Goal: Transaction & Acquisition: Book appointment/travel/reservation

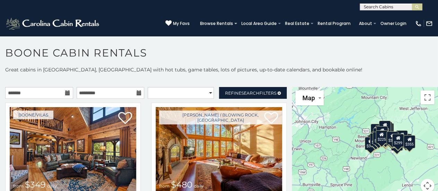
click at [66, 94] on icon at bounding box center [68, 92] width 5 height 5
click at [66, 95] on icon at bounding box center [68, 92] width 5 height 5
click at [52, 95] on input "text" at bounding box center [39, 93] width 68 height 12
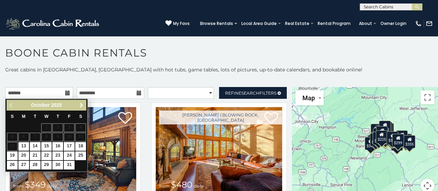
click at [81, 103] on span "Next" at bounding box center [82, 106] width 6 height 6
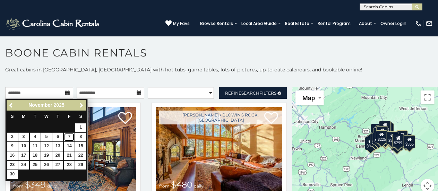
click at [71, 136] on link "7" at bounding box center [69, 137] width 11 height 9
type input "**********"
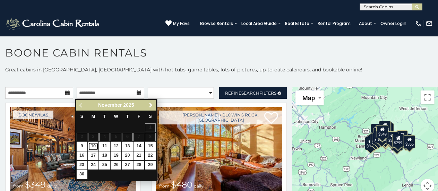
click at [94, 143] on link "10" at bounding box center [93, 146] width 11 height 9
type input "**********"
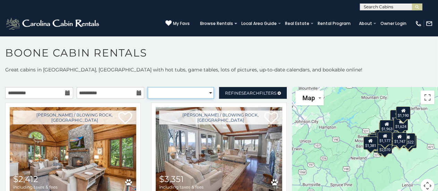
click at [204, 93] on select "**********" at bounding box center [181, 93] width 66 height 12
select select "*********"
click at [148, 87] on select "**********" at bounding box center [181, 93] width 66 height 12
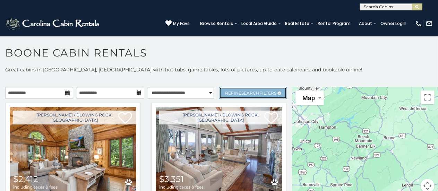
click at [250, 92] on span "Search" at bounding box center [250, 92] width 18 height 5
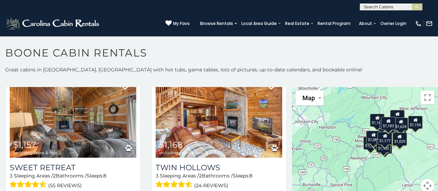
scroll to position [283, 0]
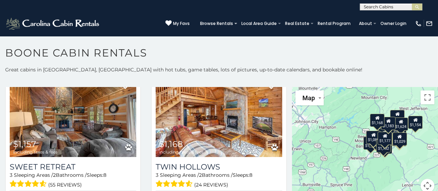
click at [336, 60] on h1 "Boone Cabin Rentals" at bounding box center [219, 56] width 438 height 20
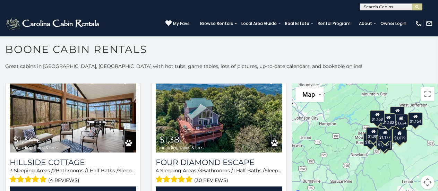
scroll to position [734, 0]
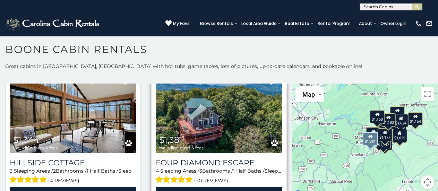
click at [223, 131] on img at bounding box center [219, 110] width 127 height 85
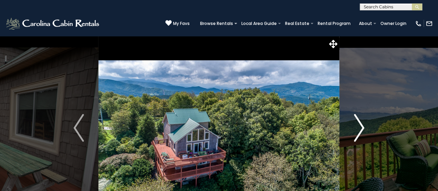
click at [362, 127] on img "Next" at bounding box center [359, 128] width 10 height 28
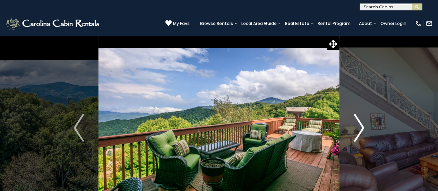
click at [362, 127] on img "Next" at bounding box center [359, 128] width 10 height 28
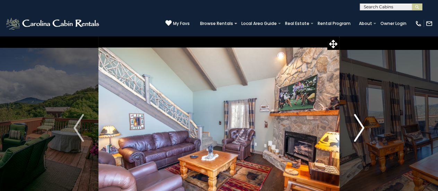
click at [362, 127] on img "Next" at bounding box center [359, 128] width 10 height 28
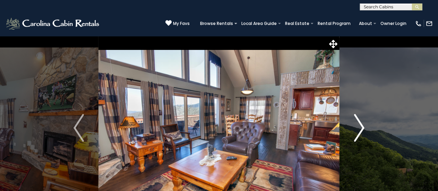
click at [362, 127] on img "Next" at bounding box center [359, 128] width 10 height 28
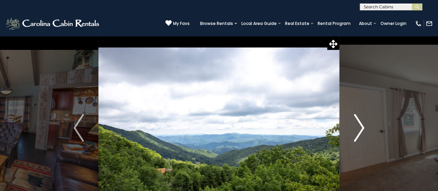
click at [362, 127] on img "Next" at bounding box center [359, 128] width 10 height 28
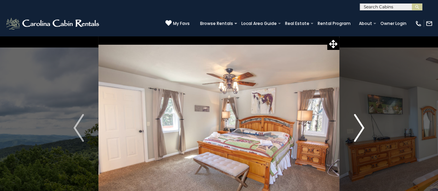
click at [362, 127] on img "Next" at bounding box center [359, 128] width 10 height 28
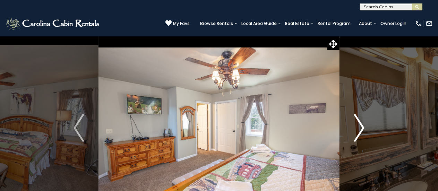
click at [362, 127] on img "Next" at bounding box center [359, 128] width 10 height 28
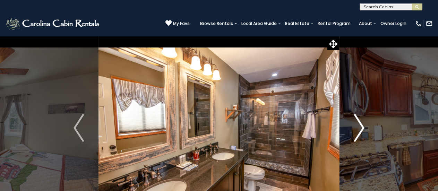
click at [362, 127] on img "Next" at bounding box center [359, 128] width 10 height 28
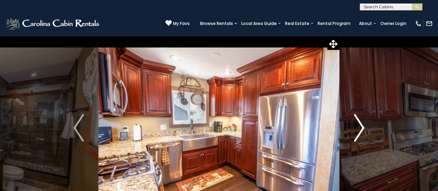
click at [362, 127] on img "Next" at bounding box center [359, 128] width 10 height 28
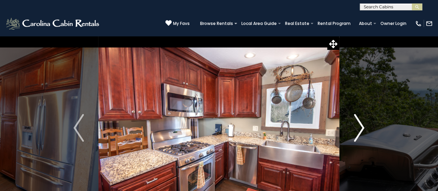
click at [362, 127] on img "Next" at bounding box center [359, 128] width 10 height 28
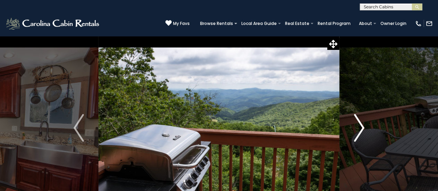
click at [362, 127] on img "Next" at bounding box center [359, 128] width 10 height 28
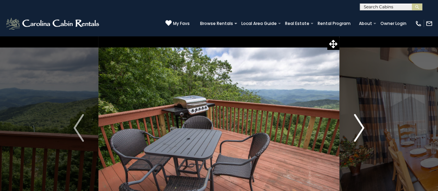
click at [362, 127] on img "Next" at bounding box center [359, 128] width 10 height 28
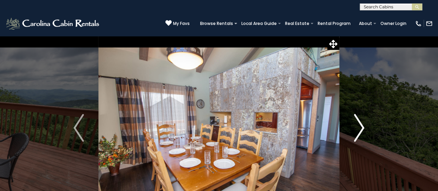
click at [362, 127] on img "Next" at bounding box center [359, 128] width 10 height 28
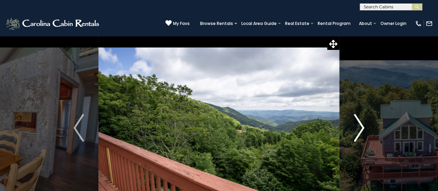
click at [362, 127] on img "Next" at bounding box center [359, 128] width 10 height 28
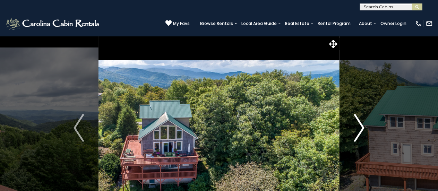
click at [362, 127] on img "Next" at bounding box center [359, 128] width 10 height 28
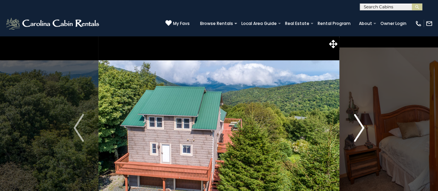
click at [362, 127] on img "Next" at bounding box center [359, 128] width 10 height 28
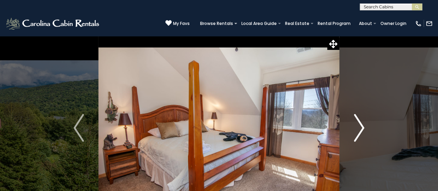
click at [362, 127] on img "Next" at bounding box center [359, 128] width 10 height 28
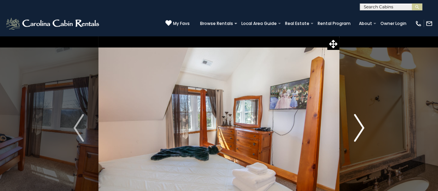
click at [362, 127] on img "Next" at bounding box center [359, 128] width 10 height 28
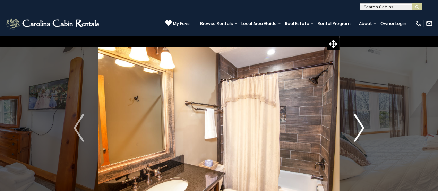
click at [362, 127] on img "Next" at bounding box center [359, 128] width 10 height 28
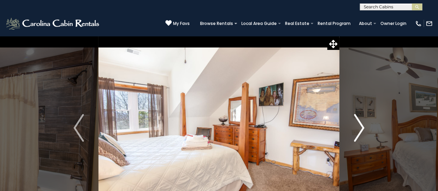
click at [362, 127] on img "Next" at bounding box center [359, 128] width 10 height 28
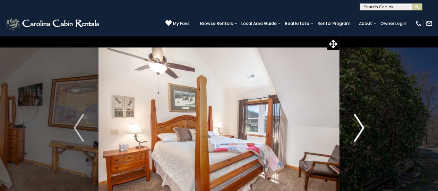
click at [362, 127] on img "Next" at bounding box center [359, 128] width 10 height 28
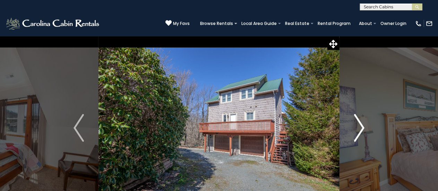
click at [362, 127] on img "Next" at bounding box center [359, 128] width 10 height 28
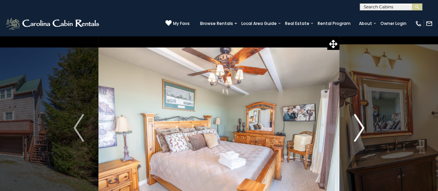
click at [362, 127] on img "Next" at bounding box center [359, 128] width 10 height 28
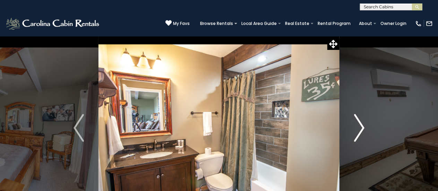
click at [362, 127] on img "Next" at bounding box center [359, 128] width 10 height 28
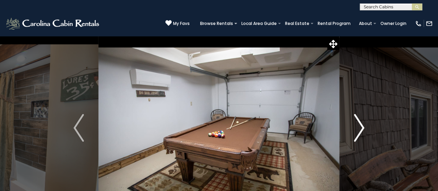
click at [362, 127] on img "Next" at bounding box center [359, 128] width 10 height 28
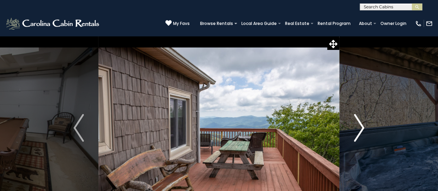
click at [362, 127] on img "Next" at bounding box center [359, 128] width 10 height 28
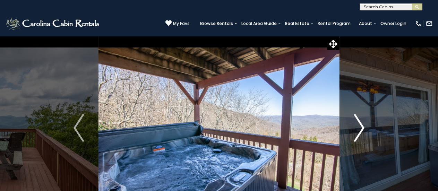
click at [362, 127] on img "Next" at bounding box center [359, 128] width 10 height 28
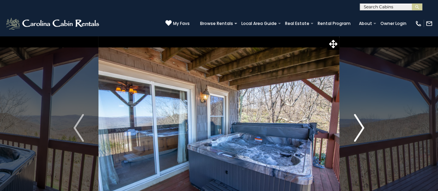
click at [362, 127] on img "Next" at bounding box center [359, 128] width 10 height 28
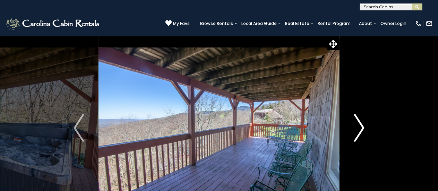
click at [362, 127] on img "Next" at bounding box center [359, 128] width 10 height 28
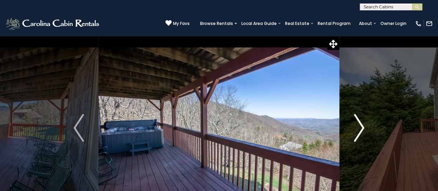
click at [362, 127] on img "Next" at bounding box center [359, 128] width 10 height 28
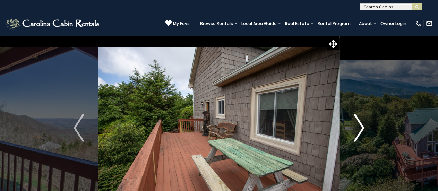
click at [362, 127] on img "Next" at bounding box center [359, 128] width 10 height 28
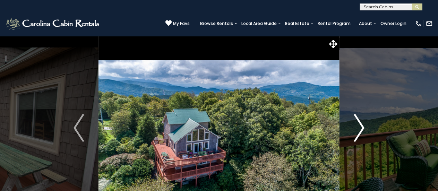
click at [362, 127] on img "Next" at bounding box center [359, 128] width 10 height 28
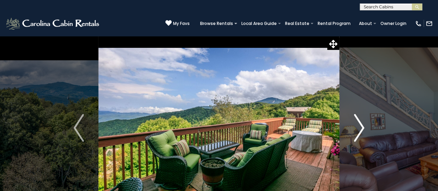
click at [362, 127] on img "Next" at bounding box center [359, 128] width 10 height 28
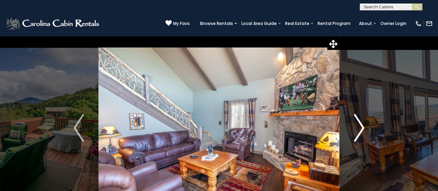
click at [362, 127] on img "Next" at bounding box center [359, 128] width 10 height 28
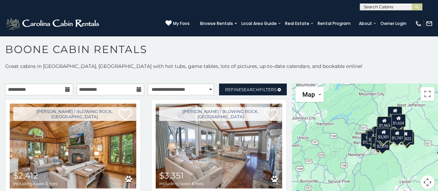
click at [316, 63] on p "Great cabins in Boone, NC with hot tubs, game tables, lots of pictures, up-to-d…" at bounding box center [219, 66] width 438 height 7
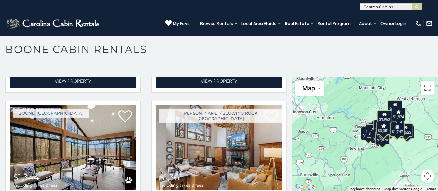
scroll to position [594, 0]
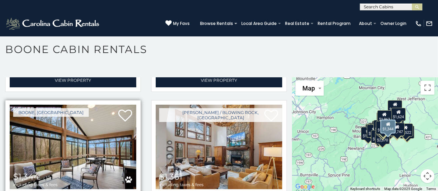
click at [66, 142] on img at bounding box center [73, 147] width 127 height 85
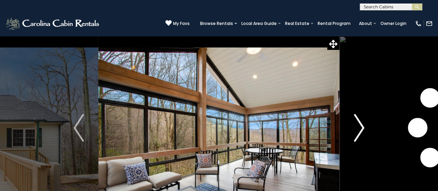
click at [361, 128] on img "Next" at bounding box center [359, 128] width 10 height 28
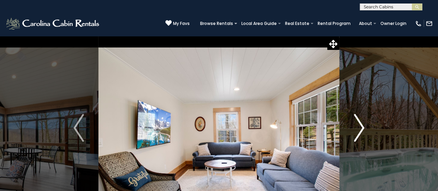
click at [361, 128] on img "Next" at bounding box center [359, 128] width 10 height 28
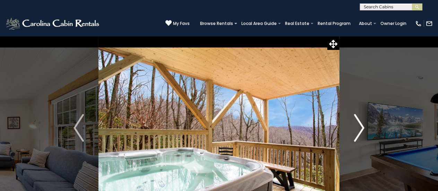
click at [361, 128] on img "Next" at bounding box center [359, 128] width 10 height 28
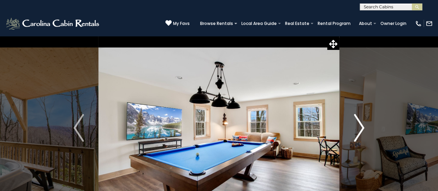
click at [361, 128] on img "Next" at bounding box center [359, 128] width 10 height 28
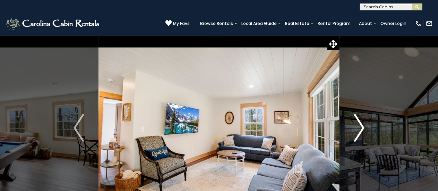
click at [361, 128] on img "Next" at bounding box center [359, 128] width 10 height 28
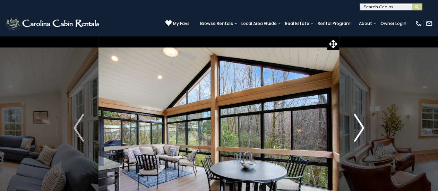
click at [361, 128] on img "Next" at bounding box center [359, 128] width 10 height 28
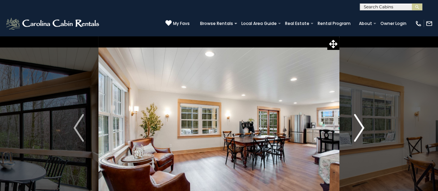
click at [361, 128] on img "Next" at bounding box center [359, 128] width 10 height 28
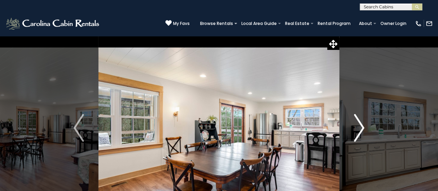
click at [361, 128] on img "Next" at bounding box center [359, 128] width 10 height 28
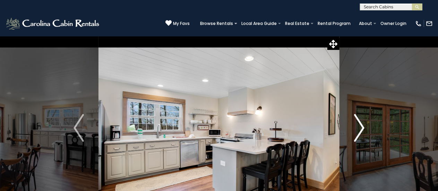
click at [361, 128] on img "Next" at bounding box center [359, 128] width 10 height 28
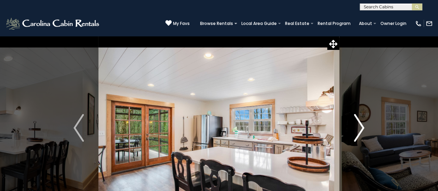
click at [361, 128] on img "Next" at bounding box center [359, 128] width 10 height 28
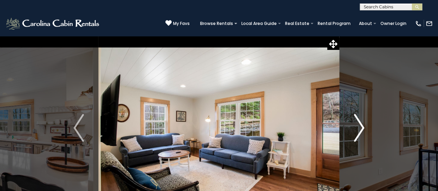
click at [361, 128] on img "Next" at bounding box center [359, 128] width 10 height 28
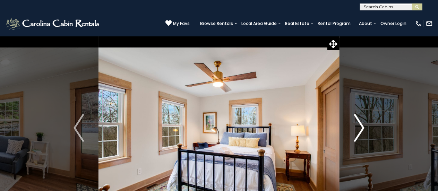
click at [361, 128] on img "Next" at bounding box center [359, 128] width 10 height 28
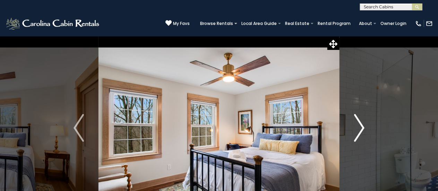
click at [361, 128] on img "Next" at bounding box center [359, 128] width 10 height 28
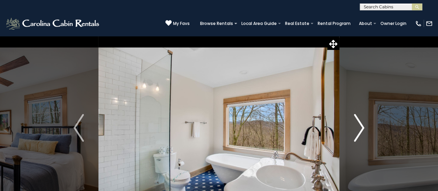
click at [361, 128] on img "Next" at bounding box center [359, 128] width 10 height 28
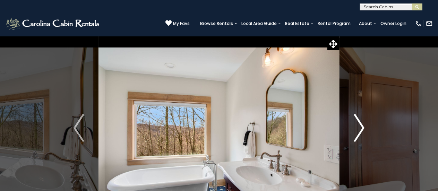
click at [361, 128] on img "Next" at bounding box center [359, 128] width 10 height 28
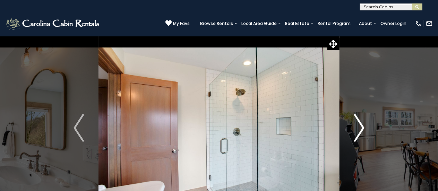
click at [361, 128] on img "Next" at bounding box center [359, 128] width 10 height 28
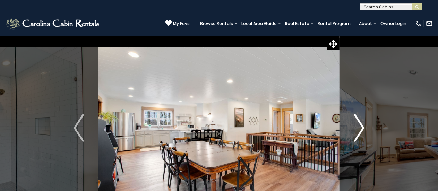
click at [361, 128] on img "Next" at bounding box center [359, 128] width 10 height 28
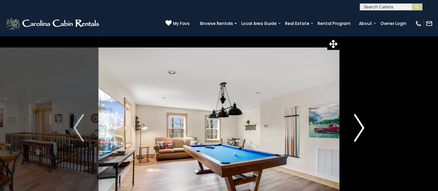
click at [361, 128] on img "Next" at bounding box center [359, 128] width 10 height 28
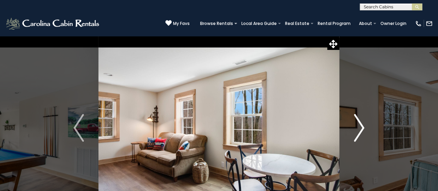
click at [361, 128] on img "Next" at bounding box center [359, 128] width 10 height 28
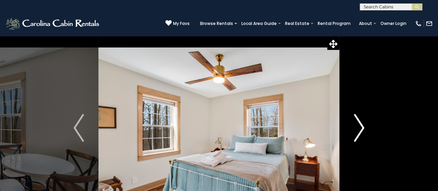
click at [361, 128] on img "Next" at bounding box center [359, 128] width 10 height 28
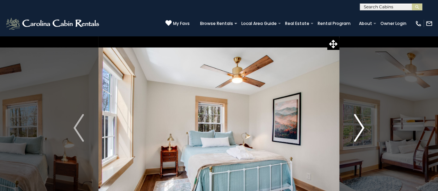
click at [361, 128] on img "Next" at bounding box center [359, 128] width 10 height 28
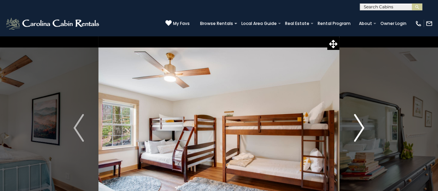
click at [361, 128] on img "Next" at bounding box center [359, 128] width 10 height 28
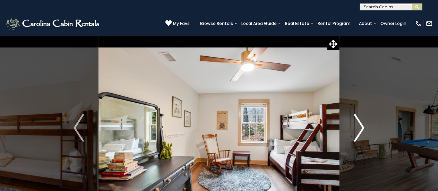
click at [361, 128] on img "Next" at bounding box center [359, 128] width 10 height 28
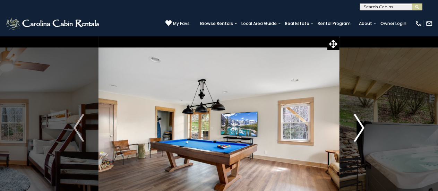
click at [361, 128] on img "Next" at bounding box center [359, 128] width 10 height 28
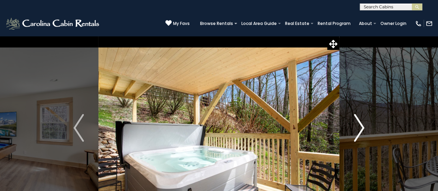
click at [361, 128] on img "Next" at bounding box center [359, 128] width 10 height 28
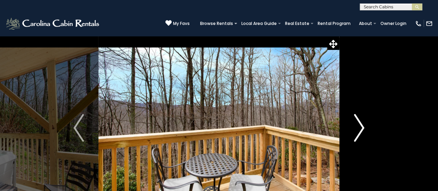
click at [361, 128] on img "Next" at bounding box center [359, 128] width 10 height 28
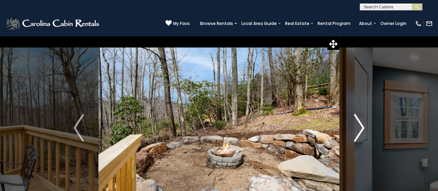
click at [361, 128] on img "Next" at bounding box center [359, 128] width 10 height 28
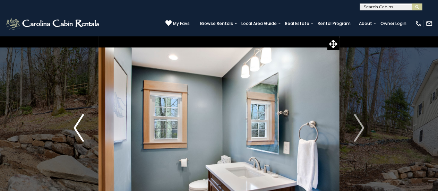
click at [76, 121] on img "Previous" at bounding box center [78, 128] width 10 height 28
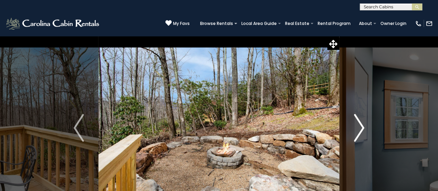
click at [360, 126] on img "Next" at bounding box center [359, 128] width 10 height 28
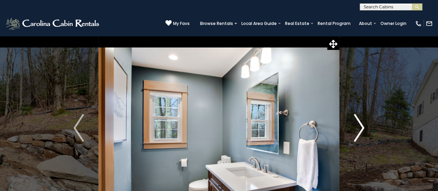
click at [360, 126] on img "Next" at bounding box center [359, 128] width 10 height 28
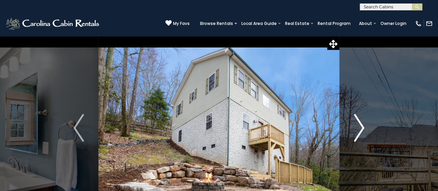
click at [360, 126] on img "Next" at bounding box center [359, 128] width 10 height 28
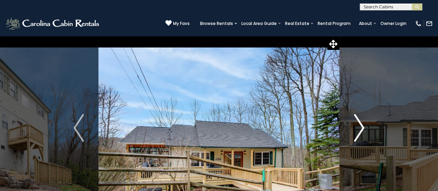
click at [360, 126] on img "Next" at bounding box center [359, 128] width 10 height 28
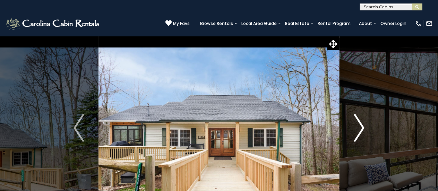
click at [360, 126] on img "Next" at bounding box center [359, 128] width 10 height 28
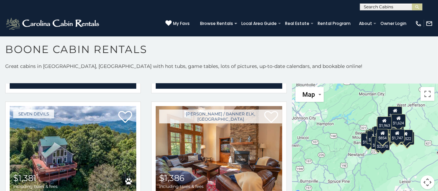
scroll to position [749, 0]
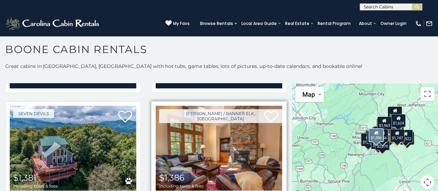
click at [196, 131] on img at bounding box center [219, 148] width 127 height 85
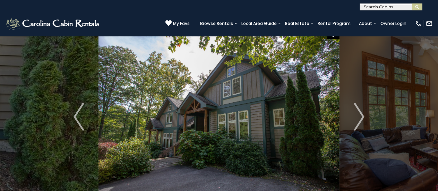
scroll to position [14, 0]
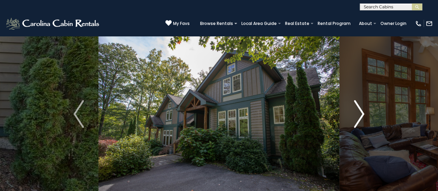
click at [361, 117] on img "Next" at bounding box center [359, 114] width 10 height 28
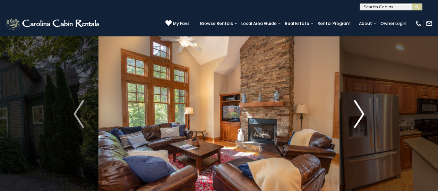
click at [361, 117] on img "Next" at bounding box center [359, 114] width 10 height 28
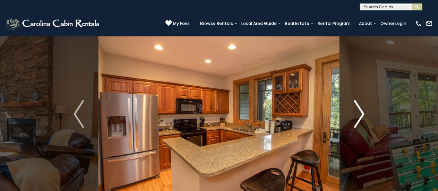
click at [361, 117] on img "Next" at bounding box center [359, 114] width 10 height 28
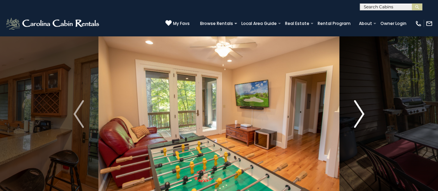
click at [361, 117] on img "Next" at bounding box center [359, 114] width 10 height 28
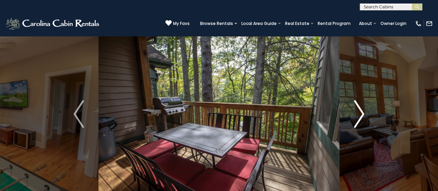
click at [361, 117] on img "Next" at bounding box center [359, 114] width 10 height 28
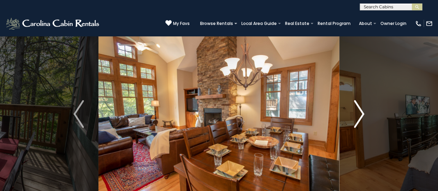
click at [361, 117] on img "Next" at bounding box center [359, 114] width 10 height 28
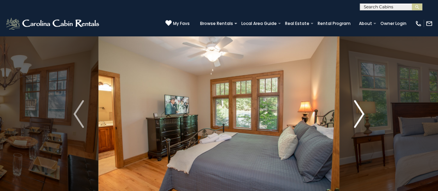
click at [361, 117] on img "Next" at bounding box center [359, 114] width 10 height 28
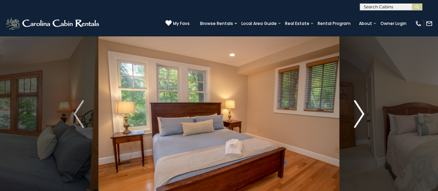
click at [361, 117] on img "Next" at bounding box center [359, 114] width 10 height 28
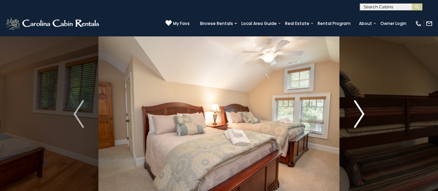
click at [361, 117] on img "Next" at bounding box center [359, 114] width 10 height 28
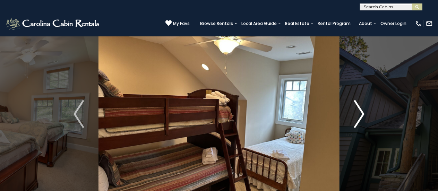
click at [361, 117] on img "Next" at bounding box center [359, 114] width 10 height 28
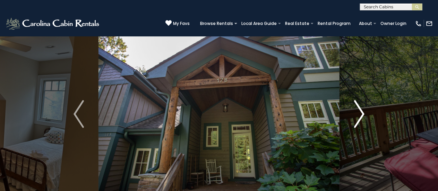
click at [361, 117] on img "Next" at bounding box center [359, 114] width 10 height 28
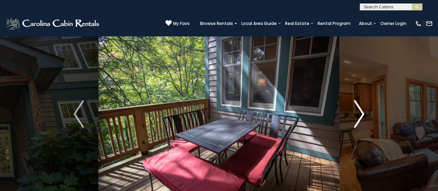
click at [361, 117] on img "Next" at bounding box center [359, 114] width 10 height 28
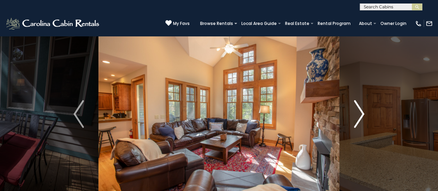
click at [361, 117] on img "Next" at bounding box center [359, 114] width 10 height 28
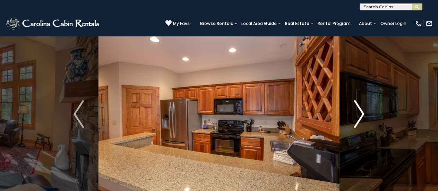
click at [361, 117] on img "Next" at bounding box center [359, 114] width 10 height 28
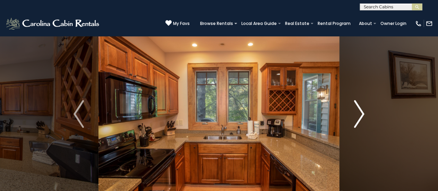
click at [361, 117] on img "Next" at bounding box center [359, 114] width 10 height 28
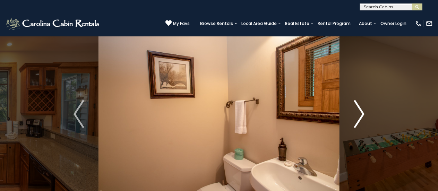
click at [361, 117] on img "Next" at bounding box center [359, 114] width 10 height 28
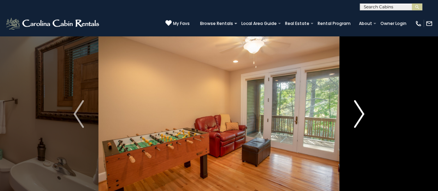
click at [361, 117] on img "Next" at bounding box center [359, 114] width 10 height 28
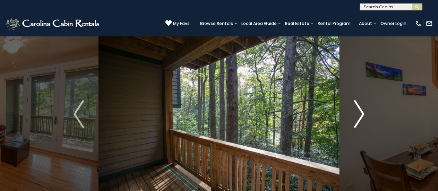
click at [361, 117] on img "Next" at bounding box center [359, 114] width 10 height 28
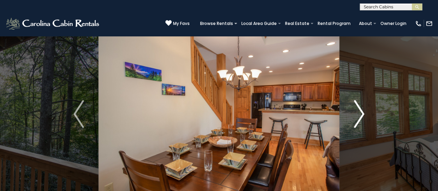
click at [361, 117] on img "Next" at bounding box center [359, 114] width 10 height 28
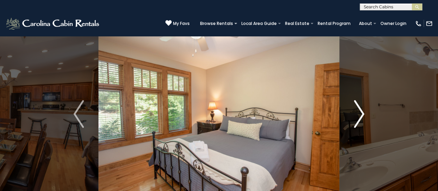
click at [361, 117] on img "Next" at bounding box center [359, 114] width 10 height 28
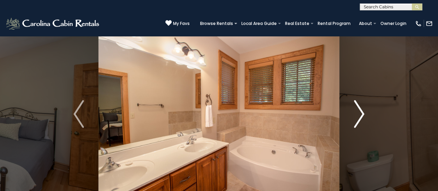
click at [361, 117] on img "Next" at bounding box center [359, 114] width 10 height 28
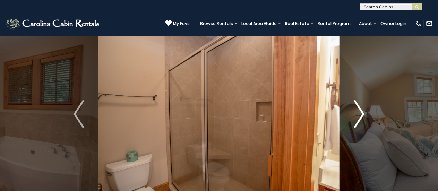
click at [361, 117] on img "Next" at bounding box center [359, 114] width 10 height 28
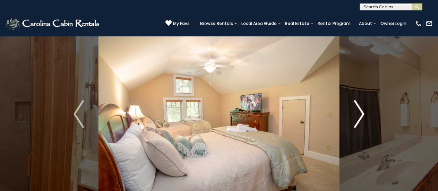
click at [361, 117] on img "Next" at bounding box center [359, 114] width 10 height 28
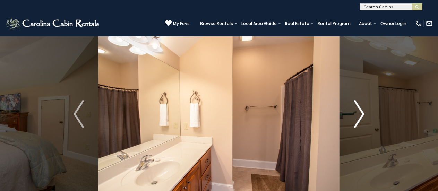
click at [361, 117] on img "Next" at bounding box center [359, 114] width 10 height 28
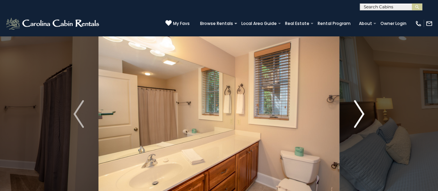
click at [361, 117] on img "Next" at bounding box center [359, 114] width 10 height 28
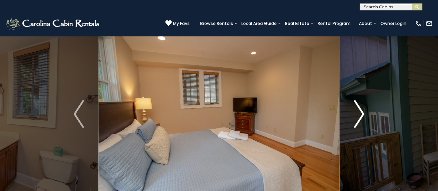
click at [361, 117] on img "Next" at bounding box center [359, 114] width 10 height 28
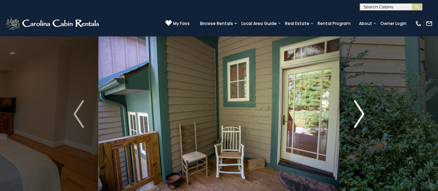
click at [361, 117] on img "Next" at bounding box center [359, 114] width 10 height 28
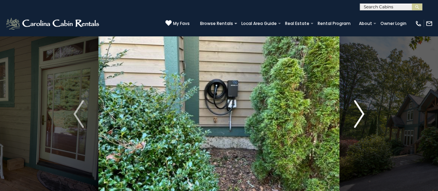
click at [361, 117] on img "Next" at bounding box center [359, 114] width 10 height 28
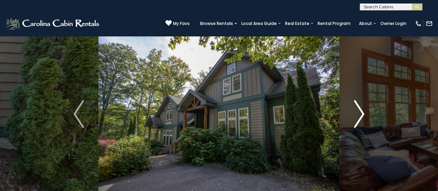
click at [361, 117] on img "Next" at bounding box center [359, 114] width 10 height 28
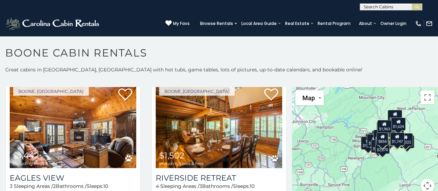
scroll to position [1077, 0]
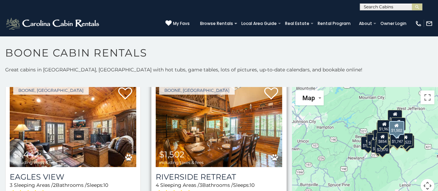
click at [199, 116] on img at bounding box center [219, 124] width 127 height 85
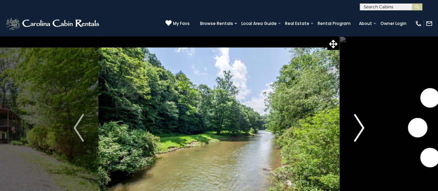
click at [362, 130] on img "Next" at bounding box center [359, 128] width 10 height 28
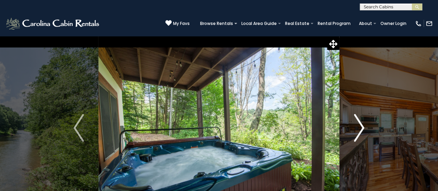
click at [362, 130] on img "Next" at bounding box center [359, 128] width 10 height 28
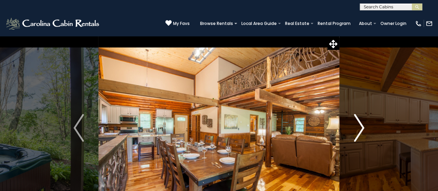
click at [362, 130] on img "Next" at bounding box center [359, 128] width 10 height 28
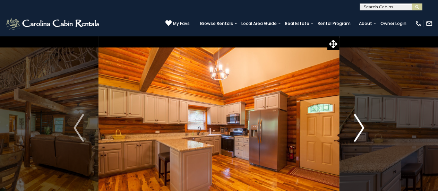
click at [362, 130] on img "Next" at bounding box center [359, 128] width 10 height 28
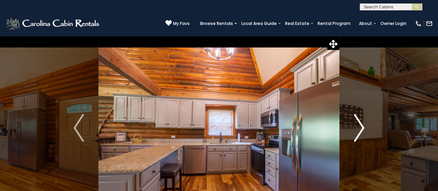
click at [362, 130] on img "Next" at bounding box center [359, 128] width 10 height 28
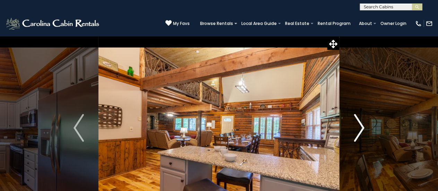
click at [362, 130] on img "Next" at bounding box center [359, 128] width 10 height 28
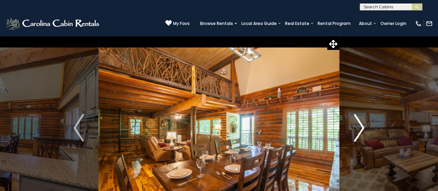
click at [362, 130] on img "Next" at bounding box center [359, 128] width 10 height 28
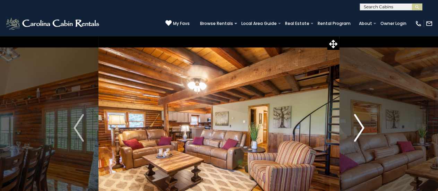
click at [362, 130] on img "Next" at bounding box center [359, 128] width 10 height 28
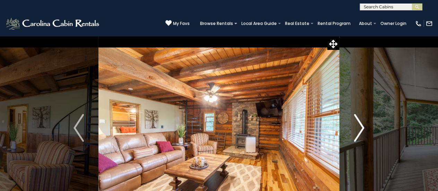
click at [362, 130] on img "Next" at bounding box center [359, 128] width 10 height 28
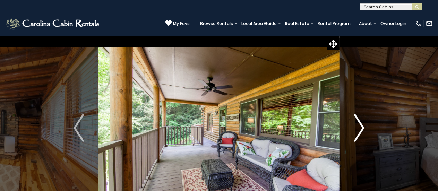
click at [362, 130] on img "Next" at bounding box center [359, 128] width 10 height 28
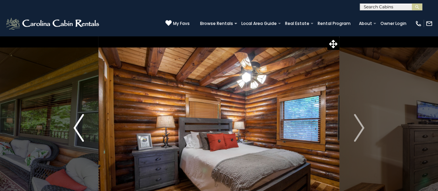
click at [76, 128] on img "Previous" at bounding box center [78, 128] width 10 height 28
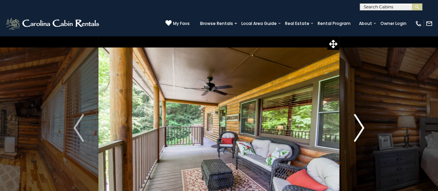
click at [360, 129] on img "Next" at bounding box center [359, 128] width 10 height 28
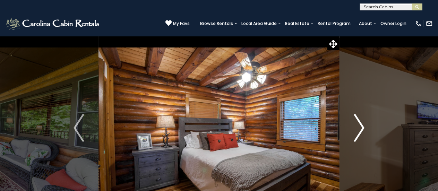
click at [360, 129] on img "Next" at bounding box center [359, 128] width 10 height 28
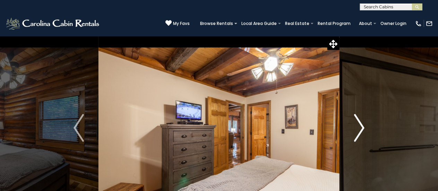
click at [360, 129] on img "Next" at bounding box center [359, 128] width 10 height 28
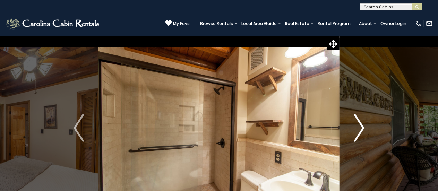
click at [360, 129] on img "Next" at bounding box center [359, 128] width 10 height 28
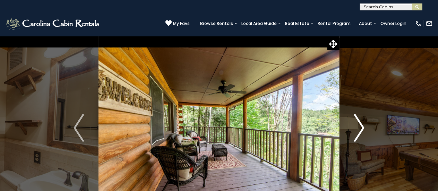
click at [360, 129] on img "Next" at bounding box center [359, 128] width 10 height 28
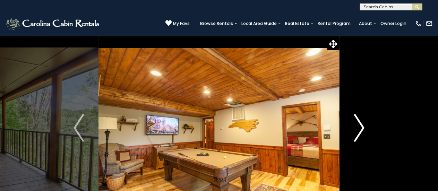
click at [360, 129] on img "Next" at bounding box center [359, 128] width 10 height 28
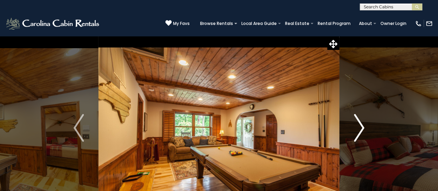
click at [360, 129] on img "Next" at bounding box center [359, 128] width 10 height 28
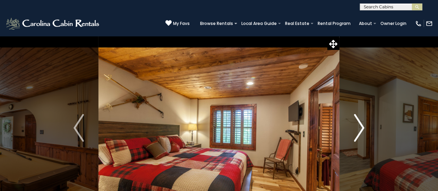
click at [360, 129] on img "Next" at bounding box center [359, 128] width 10 height 28
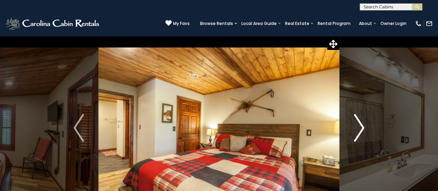
click at [360, 129] on img "Next" at bounding box center [359, 128] width 10 height 28
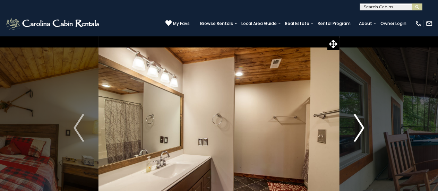
click at [360, 129] on img "Next" at bounding box center [359, 128] width 10 height 28
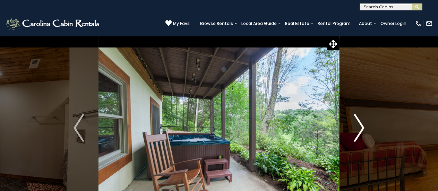
click at [360, 129] on img "Next" at bounding box center [359, 128] width 10 height 28
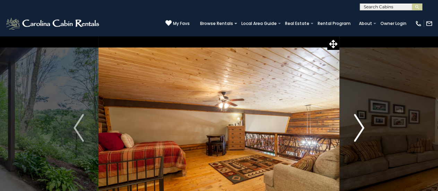
click at [360, 129] on img "Next" at bounding box center [359, 128] width 10 height 28
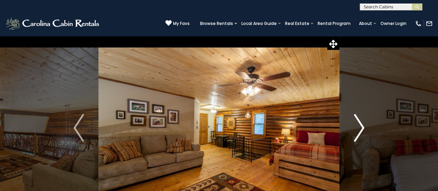
click at [360, 129] on img "Next" at bounding box center [359, 128] width 10 height 28
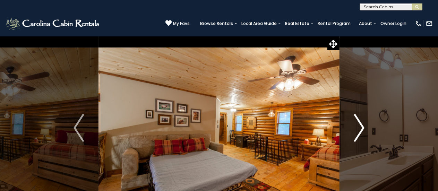
click at [360, 129] on img "Next" at bounding box center [359, 128] width 10 height 28
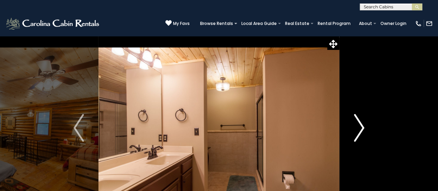
click at [360, 129] on img "Next" at bounding box center [359, 128] width 10 height 28
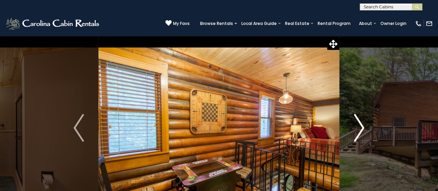
click at [360, 129] on img "Next" at bounding box center [359, 128] width 10 height 28
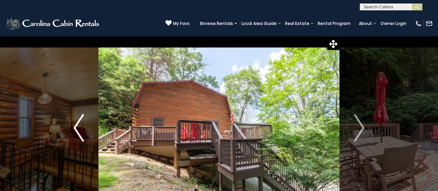
click at [76, 131] on img "Previous" at bounding box center [78, 128] width 10 height 28
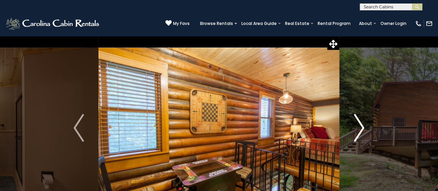
click at [360, 128] on img "Next" at bounding box center [359, 128] width 10 height 28
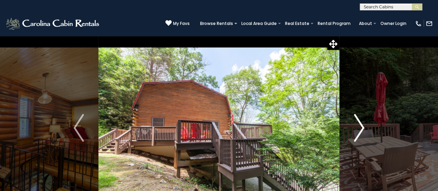
click at [360, 128] on img "Next" at bounding box center [359, 128] width 10 height 28
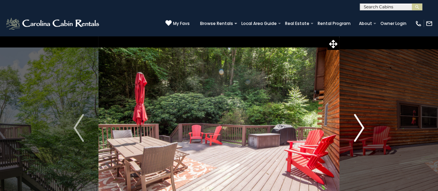
click at [360, 128] on img "Next" at bounding box center [359, 128] width 10 height 28
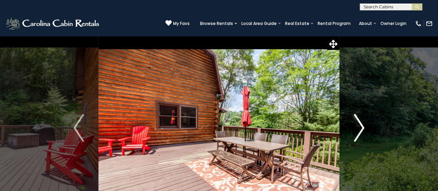
click at [360, 128] on img "Next" at bounding box center [359, 128] width 10 height 28
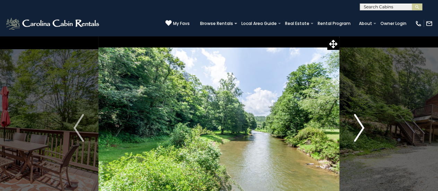
click at [360, 128] on img "Next" at bounding box center [359, 128] width 10 height 28
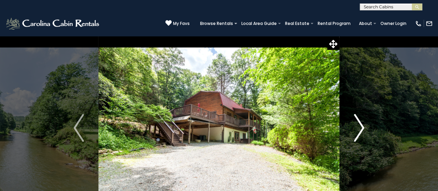
click at [360, 128] on img "Next" at bounding box center [359, 128] width 10 height 28
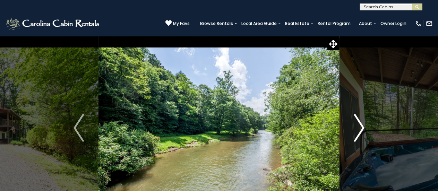
click at [360, 128] on img "Next" at bounding box center [359, 128] width 10 height 28
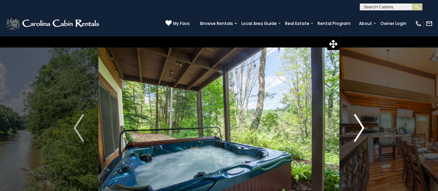
click at [360, 128] on img "Next" at bounding box center [359, 128] width 10 height 28
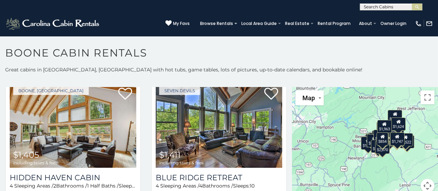
scroll to position [925, 0]
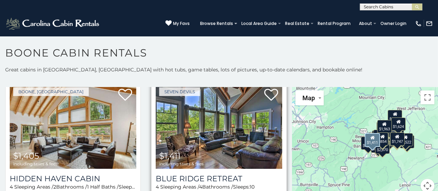
click at [225, 125] on img at bounding box center [219, 126] width 127 height 85
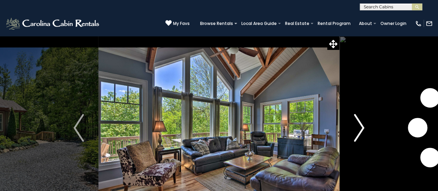
click at [362, 130] on img "Next" at bounding box center [359, 128] width 10 height 28
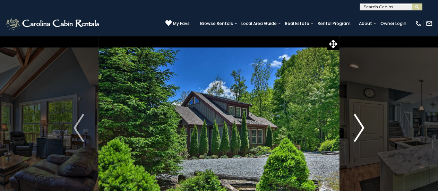
click at [362, 130] on img "Next" at bounding box center [359, 128] width 10 height 28
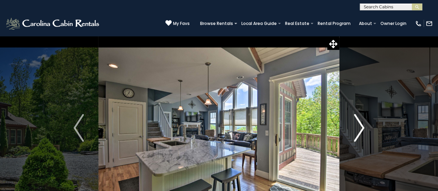
click at [362, 130] on img "Next" at bounding box center [359, 128] width 10 height 28
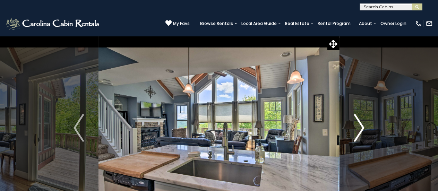
click at [362, 130] on img "Next" at bounding box center [359, 128] width 10 height 28
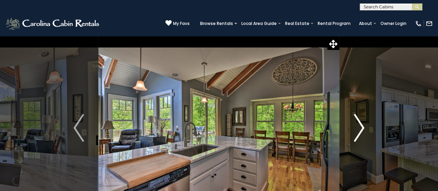
click at [362, 130] on img "Next" at bounding box center [359, 128] width 10 height 28
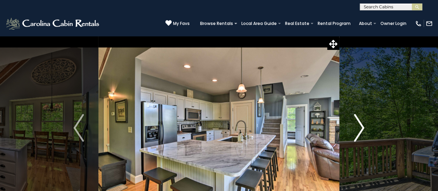
click at [362, 130] on img "Next" at bounding box center [359, 128] width 10 height 28
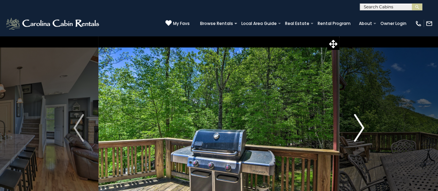
click at [362, 130] on img "Next" at bounding box center [359, 128] width 10 height 28
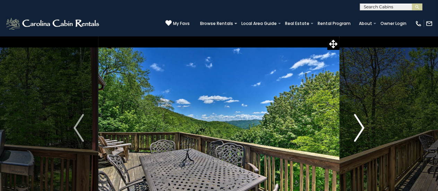
click at [362, 130] on img "Next" at bounding box center [359, 128] width 10 height 28
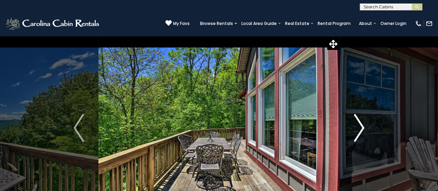
click at [362, 130] on img "Next" at bounding box center [359, 128] width 10 height 28
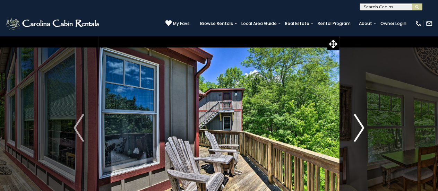
click at [362, 130] on img "Next" at bounding box center [359, 128] width 10 height 28
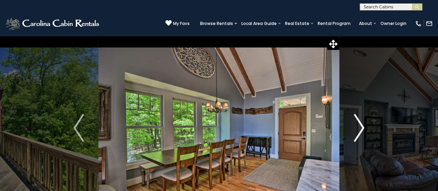
click at [362, 130] on img "Next" at bounding box center [359, 128] width 10 height 28
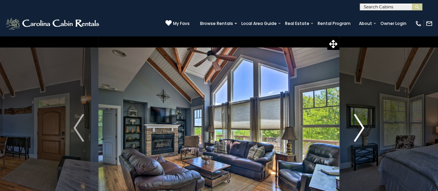
click at [362, 130] on img "Next" at bounding box center [359, 128] width 10 height 28
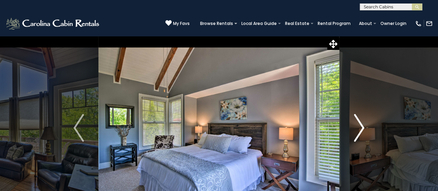
click at [362, 130] on img "Next" at bounding box center [359, 128] width 10 height 28
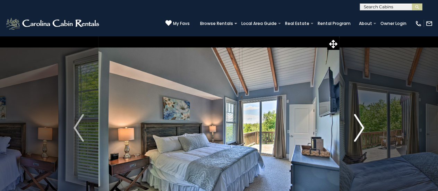
click at [362, 130] on img "Next" at bounding box center [359, 128] width 10 height 28
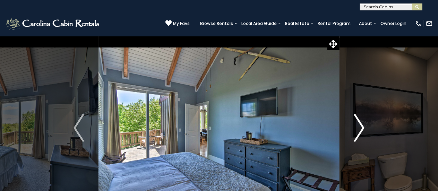
click at [362, 130] on img "Next" at bounding box center [359, 128] width 10 height 28
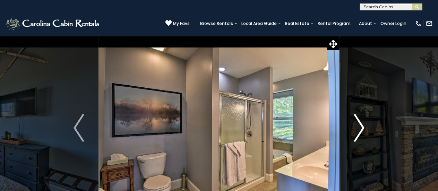
click at [362, 130] on img "Next" at bounding box center [359, 128] width 10 height 28
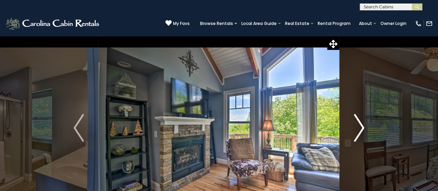
click at [362, 130] on img "Next" at bounding box center [359, 128] width 10 height 28
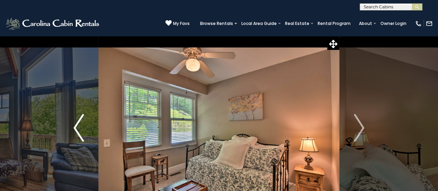
click at [74, 127] on img "Previous" at bounding box center [78, 128] width 10 height 28
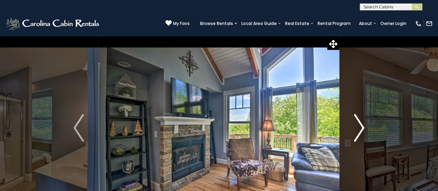
click at [360, 128] on img "Next" at bounding box center [359, 128] width 10 height 28
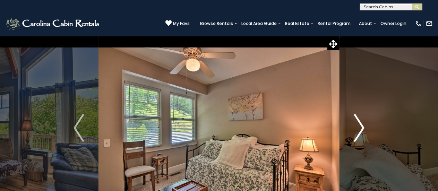
click at [360, 128] on img "Next" at bounding box center [359, 128] width 10 height 28
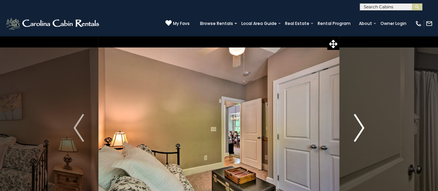
click at [360, 128] on img "Next" at bounding box center [359, 128] width 10 height 28
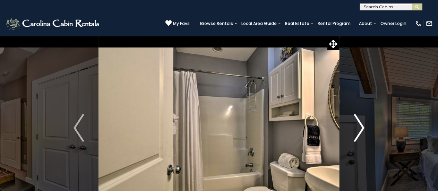
click at [360, 128] on img "Next" at bounding box center [359, 128] width 10 height 28
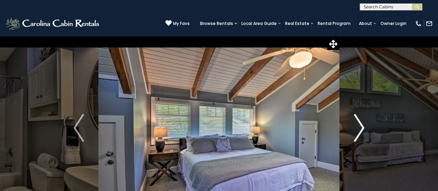
click at [360, 128] on img "Next" at bounding box center [359, 128] width 10 height 28
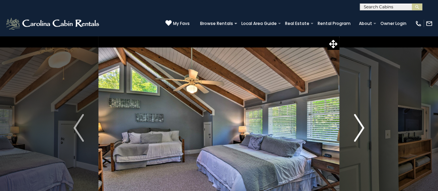
click at [360, 128] on img "Next" at bounding box center [359, 128] width 10 height 28
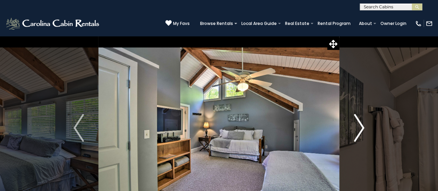
click at [360, 128] on img "Next" at bounding box center [359, 128] width 10 height 28
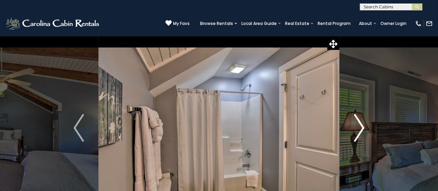
click at [360, 128] on img "Next" at bounding box center [359, 128] width 10 height 28
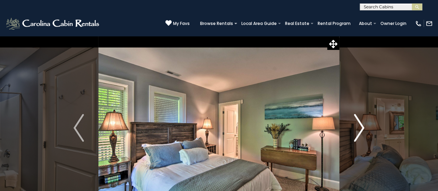
click at [360, 128] on img "Next" at bounding box center [359, 128] width 10 height 28
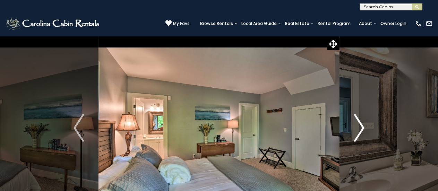
click at [360, 128] on img "Next" at bounding box center [359, 128] width 10 height 28
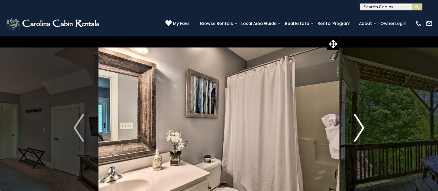
click at [360, 128] on img "Next" at bounding box center [359, 128] width 10 height 28
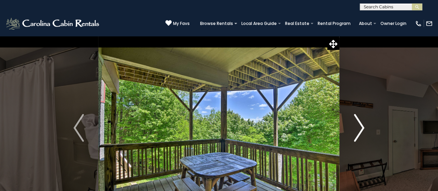
click at [360, 128] on img "Next" at bounding box center [359, 128] width 10 height 28
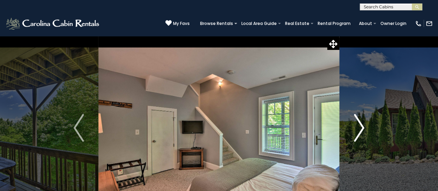
click at [360, 128] on img "Next" at bounding box center [359, 128] width 10 height 28
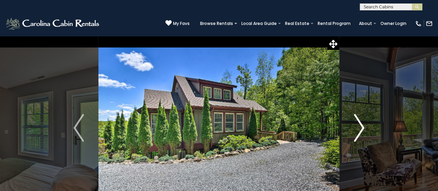
click at [360, 128] on img "Next" at bounding box center [359, 128] width 10 height 28
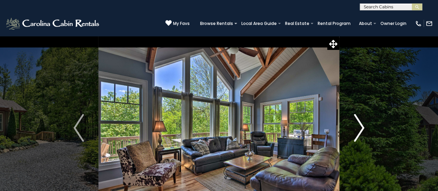
click at [360, 128] on img "Next" at bounding box center [359, 128] width 10 height 28
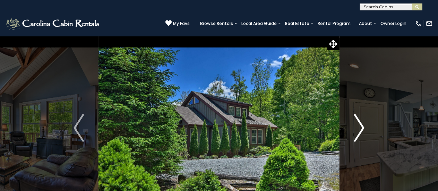
click at [360, 128] on img "Next" at bounding box center [359, 128] width 10 height 28
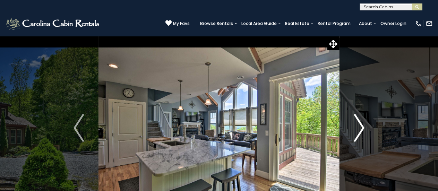
click at [360, 128] on img "Next" at bounding box center [359, 128] width 10 height 28
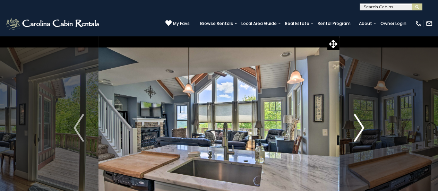
click at [360, 128] on img "Next" at bounding box center [359, 128] width 10 height 28
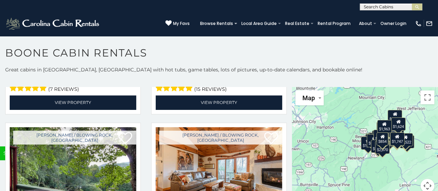
scroll to position [2084, 0]
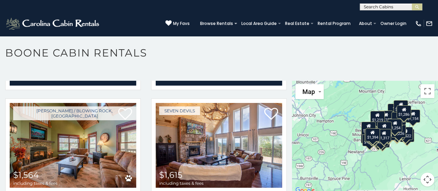
scroll to position [1351, 0]
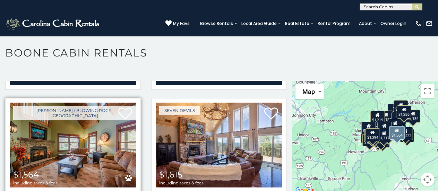
click at [53, 132] on img at bounding box center [73, 145] width 127 height 85
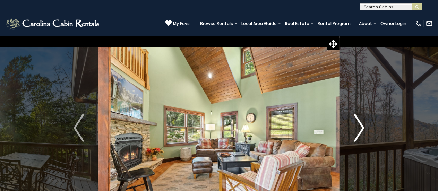
click at [359, 125] on img "Next" at bounding box center [359, 128] width 10 height 28
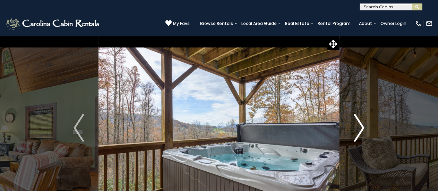
click at [359, 125] on img "Next" at bounding box center [359, 128] width 10 height 28
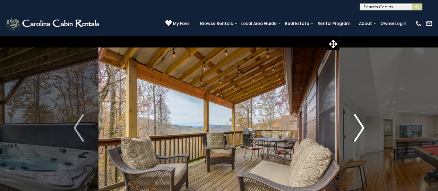
click at [359, 125] on img "Next" at bounding box center [359, 128] width 10 height 28
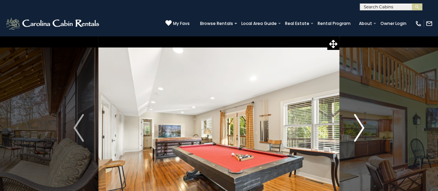
click at [359, 125] on img "Next" at bounding box center [359, 128] width 10 height 28
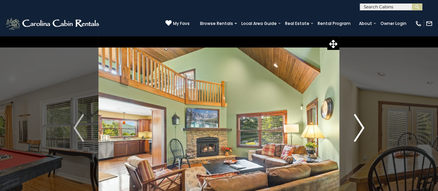
click at [359, 125] on img "Next" at bounding box center [359, 128] width 10 height 28
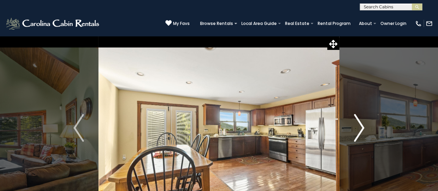
click at [359, 125] on img "Next" at bounding box center [359, 128] width 10 height 28
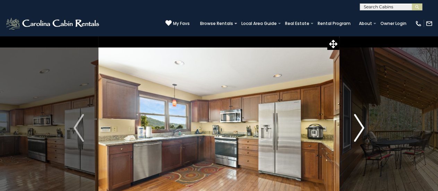
click at [359, 125] on img "Next" at bounding box center [359, 128] width 10 height 28
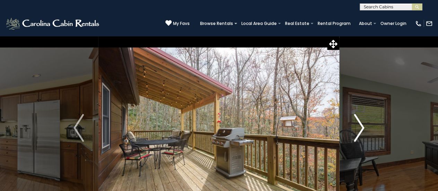
click at [359, 125] on img "Next" at bounding box center [359, 128] width 10 height 28
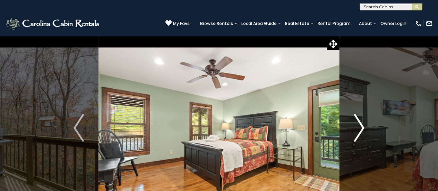
click at [359, 125] on img "Next" at bounding box center [359, 128] width 10 height 28
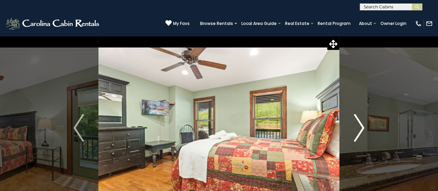
click at [359, 125] on img "Next" at bounding box center [359, 128] width 10 height 28
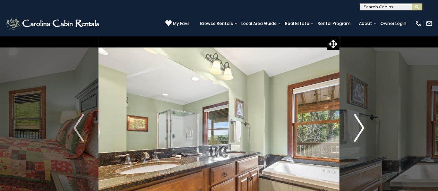
click at [359, 125] on img "Next" at bounding box center [359, 128] width 10 height 28
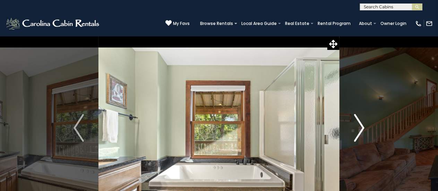
click at [359, 125] on img "Next" at bounding box center [359, 128] width 10 height 28
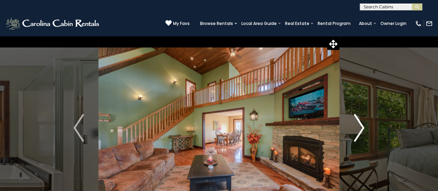
click at [359, 125] on img "Next" at bounding box center [359, 128] width 10 height 28
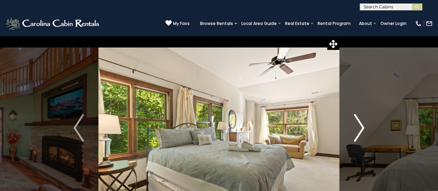
click at [359, 125] on img "Next" at bounding box center [359, 128] width 10 height 28
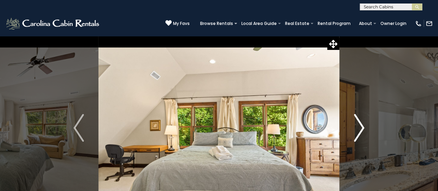
click at [359, 125] on img "Next" at bounding box center [359, 128] width 10 height 28
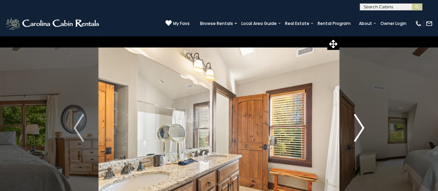
click at [359, 125] on img "Next" at bounding box center [359, 128] width 10 height 28
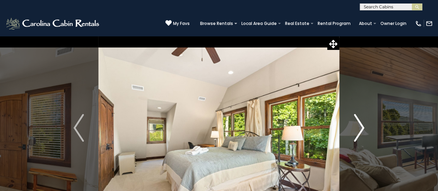
click at [359, 125] on img "Next" at bounding box center [359, 128] width 10 height 28
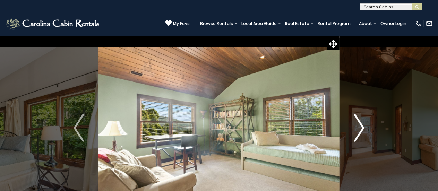
click at [359, 125] on img "Next" at bounding box center [359, 128] width 10 height 28
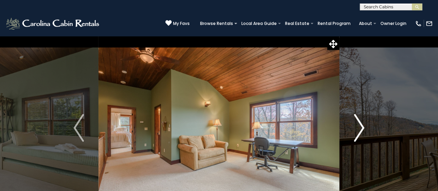
click at [359, 125] on img "Next" at bounding box center [359, 128] width 10 height 28
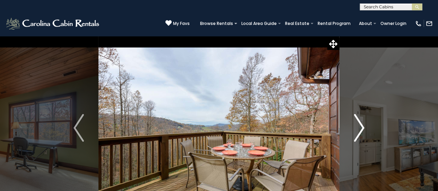
click at [359, 125] on img "Next" at bounding box center [359, 128] width 10 height 28
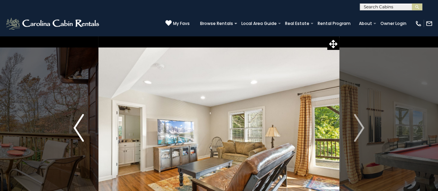
click at [79, 122] on img "Previous" at bounding box center [78, 128] width 10 height 28
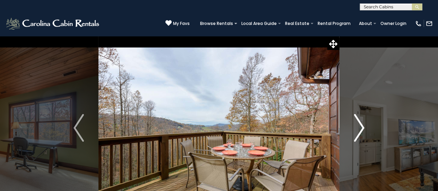
click at [359, 130] on img "Next" at bounding box center [359, 128] width 10 height 28
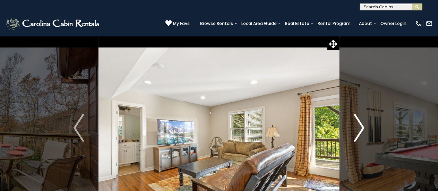
click at [359, 130] on img "Next" at bounding box center [359, 128] width 10 height 28
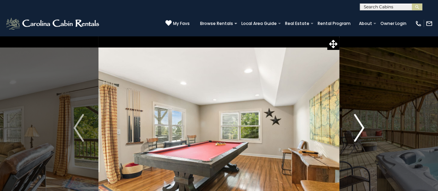
click at [359, 130] on img "Next" at bounding box center [359, 128] width 10 height 28
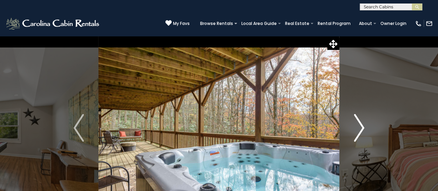
click at [359, 130] on img "Next" at bounding box center [359, 128] width 10 height 28
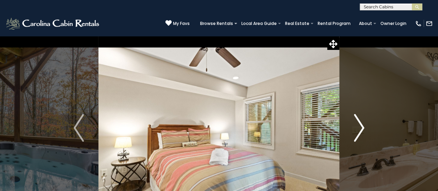
click at [359, 130] on img "Next" at bounding box center [359, 128] width 10 height 28
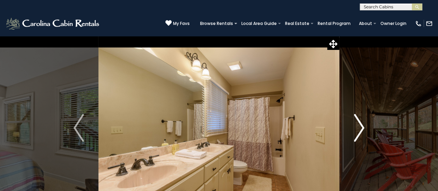
click at [359, 130] on img "Next" at bounding box center [359, 128] width 10 height 28
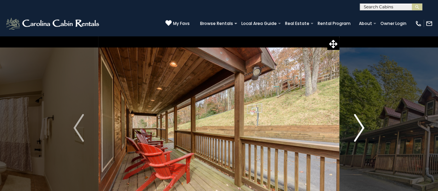
click at [359, 130] on img "Next" at bounding box center [359, 128] width 10 height 28
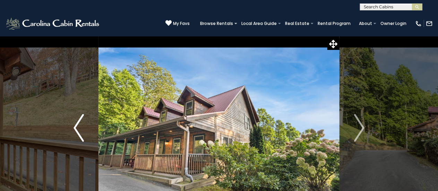
click at [78, 119] on img "Previous" at bounding box center [78, 128] width 10 height 28
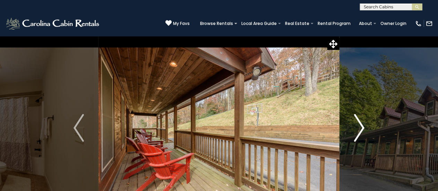
click at [363, 126] on img "Next" at bounding box center [359, 128] width 10 height 28
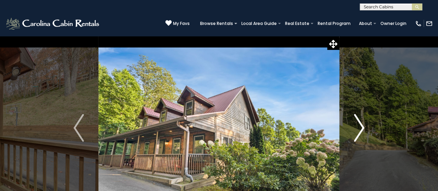
click at [363, 126] on img "Next" at bounding box center [359, 128] width 10 height 28
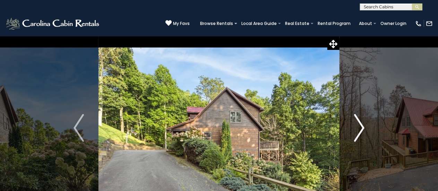
click at [363, 126] on img "Next" at bounding box center [359, 128] width 10 height 28
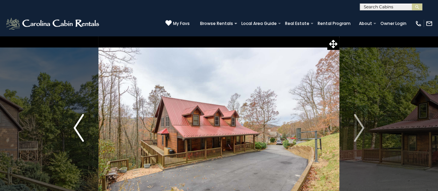
click at [77, 124] on img "Previous" at bounding box center [78, 128] width 10 height 28
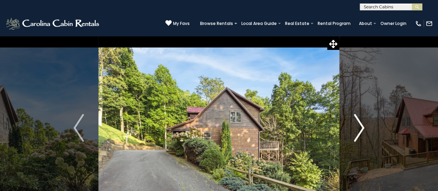
click at [359, 127] on img "Next" at bounding box center [359, 128] width 10 height 28
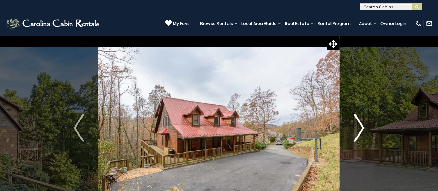
click at [359, 127] on img "Next" at bounding box center [359, 128] width 10 height 28
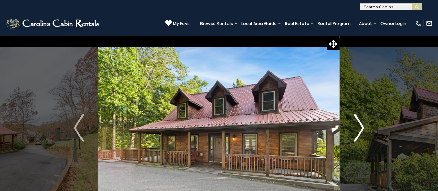
click at [359, 127] on img "Next" at bounding box center [359, 128] width 10 height 28
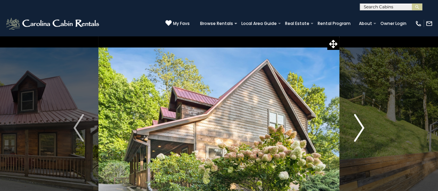
click at [359, 127] on img "Next" at bounding box center [359, 128] width 10 height 28
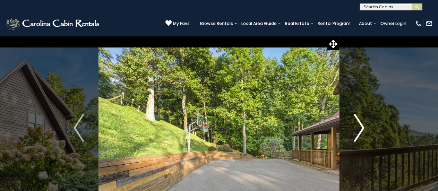
click at [359, 127] on img "Next" at bounding box center [359, 128] width 10 height 28
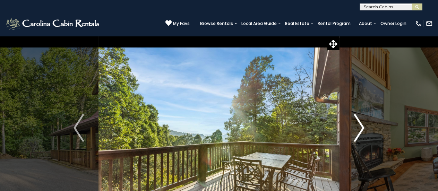
click at [359, 127] on img "Next" at bounding box center [359, 128] width 10 height 28
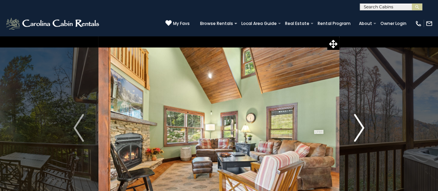
click at [359, 127] on img "Next" at bounding box center [359, 128] width 10 height 28
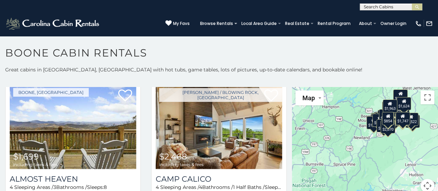
scroll to position [174, 0]
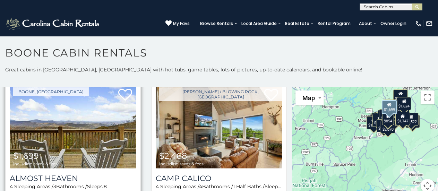
click at [93, 124] on img at bounding box center [73, 126] width 127 height 85
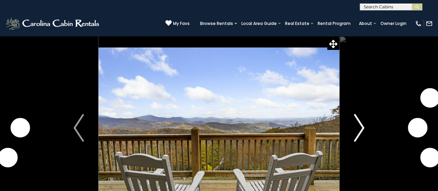
click at [363, 127] on img "Next" at bounding box center [359, 128] width 10 height 28
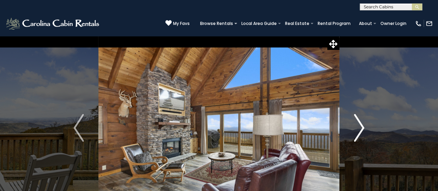
click at [363, 127] on img "Next" at bounding box center [359, 128] width 10 height 28
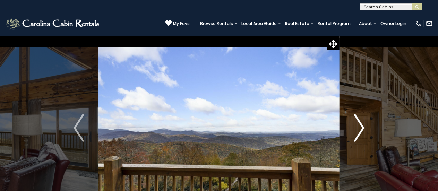
click at [363, 127] on img "Next" at bounding box center [359, 128] width 10 height 28
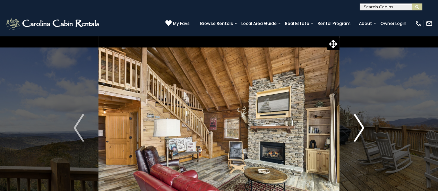
click at [363, 127] on img "Next" at bounding box center [359, 128] width 10 height 28
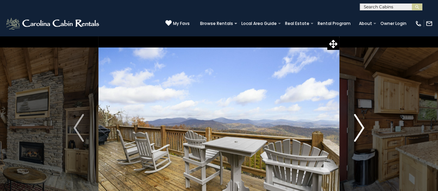
click at [363, 127] on img "Next" at bounding box center [359, 128] width 10 height 28
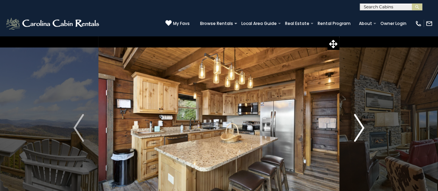
click at [363, 127] on img "Next" at bounding box center [359, 128] width 10 height 28
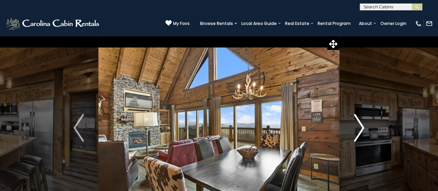
click at [363, 127] on img "Next" at bounding box center [359, 128] width 10 height 28
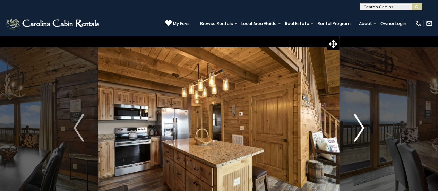
click at [363, 127] on img "Next" at bounding box center [359, 128] width 10 height 28
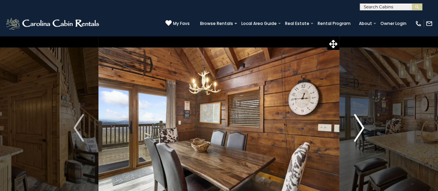
click at [363, 127] on img "Next" at bounding box center [359, 128] width 10 height 28
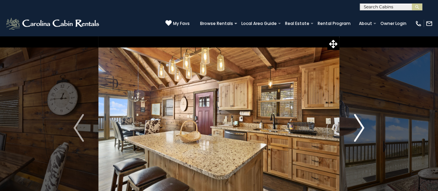
click at [363, 127] on img "Next" at bounding box center [359, 128] width 10 height 28
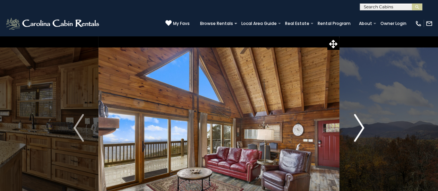
click at [363, 127] on img "Next" at bounding box center [359, 128] width 10 height 28
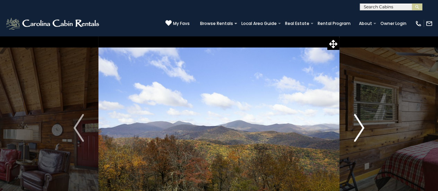
click at [363, 127] on img "Next" at bounding box center [359, 128] width 10 height 28
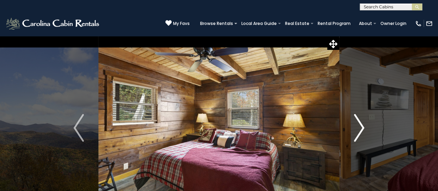
click at [363, 127] on img "Next" at bounding box center [359, 128] width 10 height 28
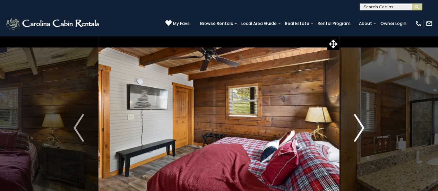
click at [363, 127] on img "Next" at bounding box center [359, 128] width 10 height 28
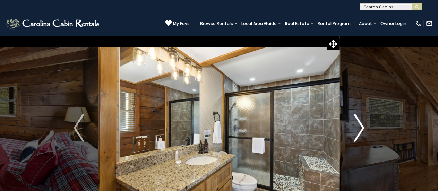
click at [363, 127] on img "Next" at bounding box center [359, 128] width 10 height 28
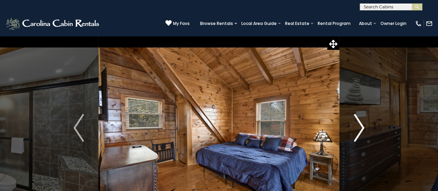
click at [363, 127] on img "Next" at bounding box center [359, 128] width 10 height 28
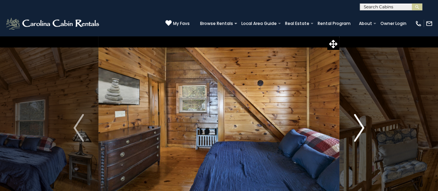
click at [363, 127] on img "Next" at bounding box center [359, 128] width 10 height 28
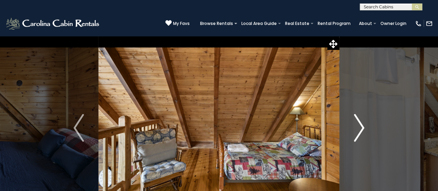
click at [363, 127] on img "Next" at bounding box center [359, 128] width 10 height 28
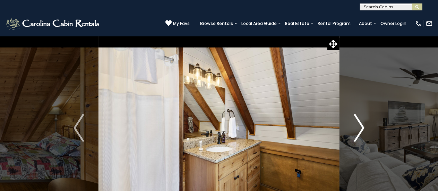
click at [363, 127] on img "Next" at bounding box center [359, 128] width 10 height 28
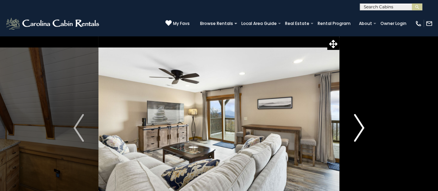
click at [363, 127] on img "Next" at bounding box center [359, 128] width 10 height 28
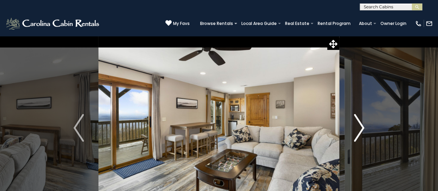
click at [363, 127] on img "Next" at bounding box center [359, 128] width 10 height 28
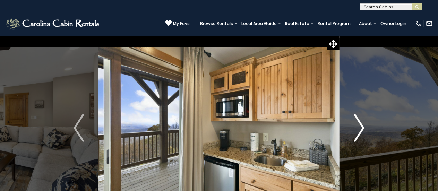
click at [363, 127] on img "Next" at bounding box center [359, 128] width 10 height 28
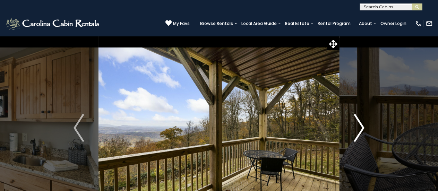
click at [363, 127] on img "Next" at bounding box center [359, 128] width 10 height 28
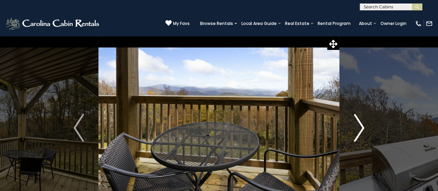
click at [363, 127] on img "Next" at bounding box center [359, 128] width 10 height 28
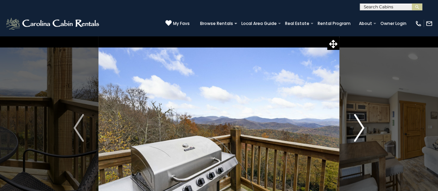
click at [363, 127] on img "Next" at bounding box center [359, 128] width 10 height 28
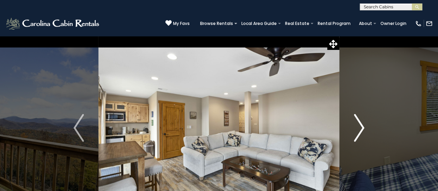
click at [363, 127] on img "Next" at bounding box center [359, 128] width 10 height 28
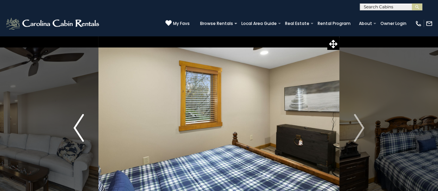
click at [74, 126] on img "Previous" at bounding box center [78, 128] width 10 height 28
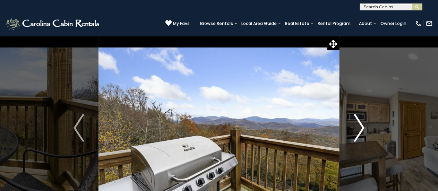
click at [362, 126] on img "Next" at bounding box center [359, 128] width 10 height 28
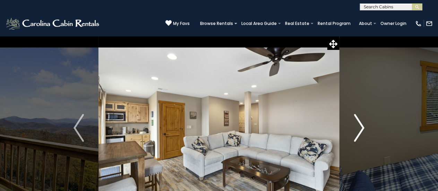
click at [362, 126] on img "Next" at bounding box center [359, 128] width 10 height 28
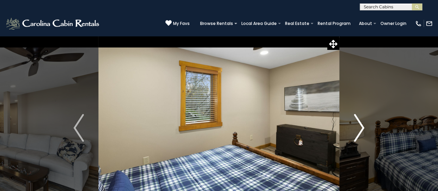
click at [362, 126] on img "Next" at bounding box center [359, 128] width 10 height 28
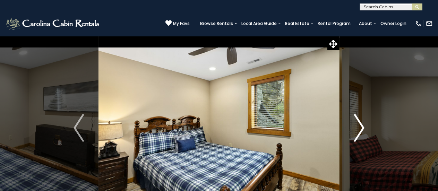
click at [362, 126] on img "Next" at bounding box center [359, 128] width 10 height 28
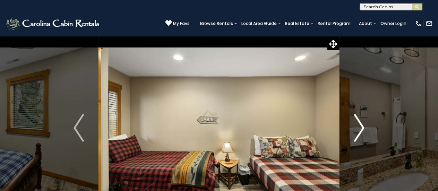
click at [362, 126] on img "Next" at bounding box center [359, 128] width 10 height 28
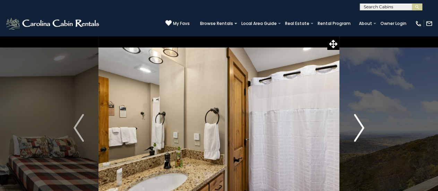
click at [362, 126] on img "Next" at bounding box center [359, 128] width 10 height 28
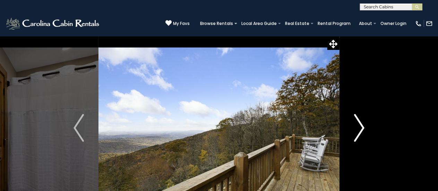
click at [362, 126] on img "Next" at bounding box center [359, 128] width 10 height 28
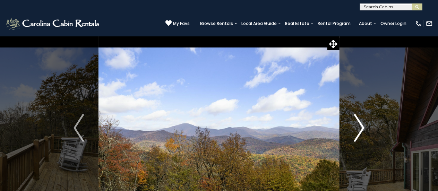
click at [362, 126] on img "Next" at bounding box center [359, 128] width 10 height 28
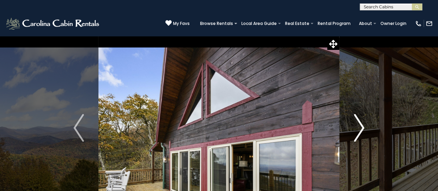
click at [362, 126] on img "Next" at bounding box center [359, 128] width 10 height 28
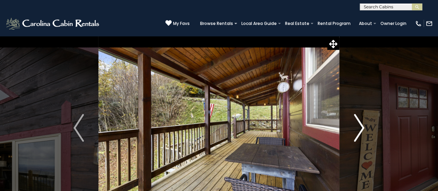
click at [362, 126] on img "Next" at bounding box center [359, 128] width 10 height 28
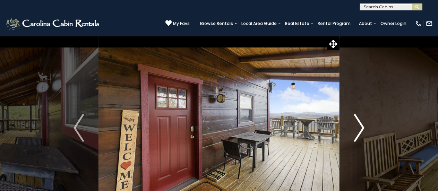
click at [362, 126] on img "Next" at bounding box center [359, 128] width 10 height 28
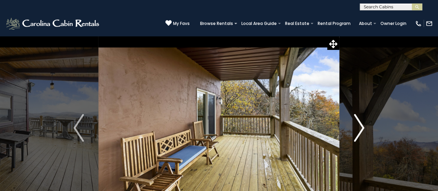
click at [362, 126] on img "Next" at bounding box center [359, 128] width 10 height 28
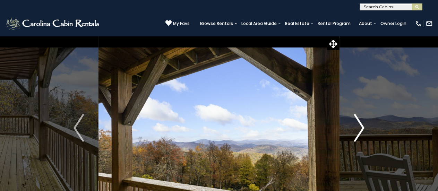
click at [362, 126] on img "Next" at bounding box center [359, 128] width 10 height 28
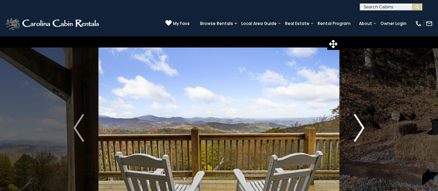
click at [362, 126] on img "Next" at bounding box center [359, 128] width 10 height 28
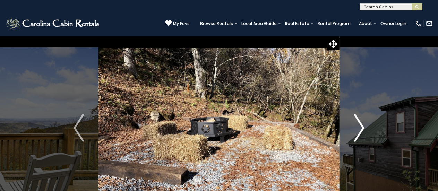
click at [362, 126] on img "Next" at bounding box center [359, 128] width 10 height 28
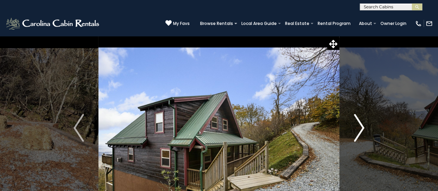
click at [362, 126] on img "Next" at bounding box center [359, 128] width 10 height 28
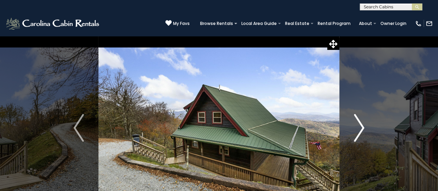
click at [362, 126] on img "Next" at bounding box center [359, 128] width 10 height 28
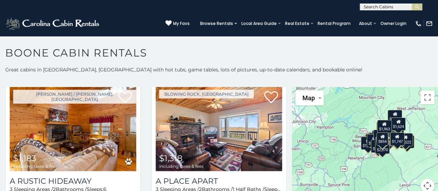
scroll to position [472, 0]
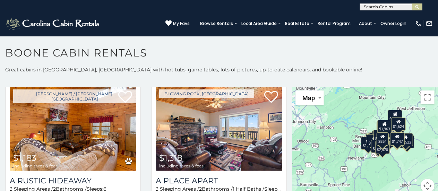
scroll to position [3, 0]
